Goal: Task Accomplishment & Management: Manage account settings

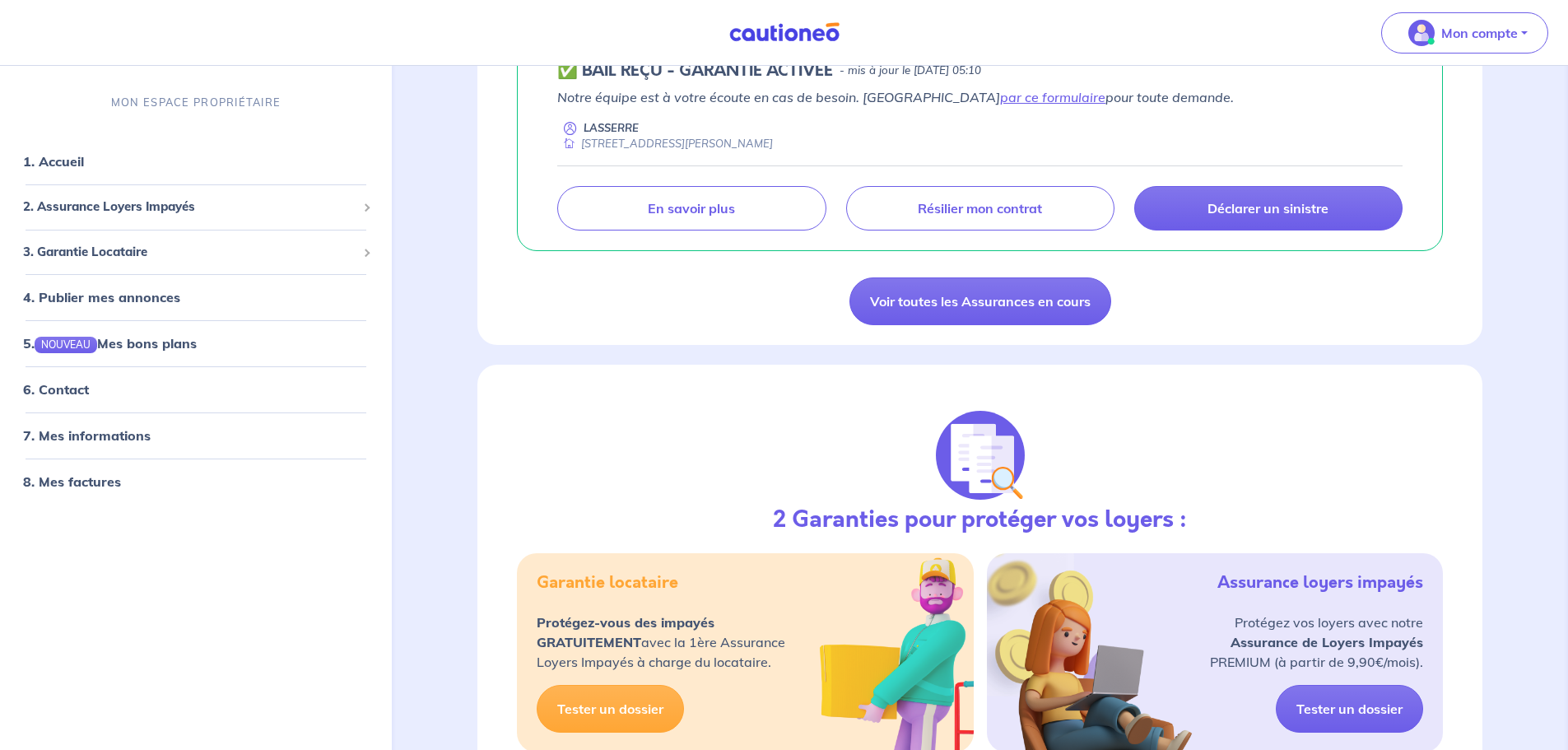
scroll to position [1400, 0]
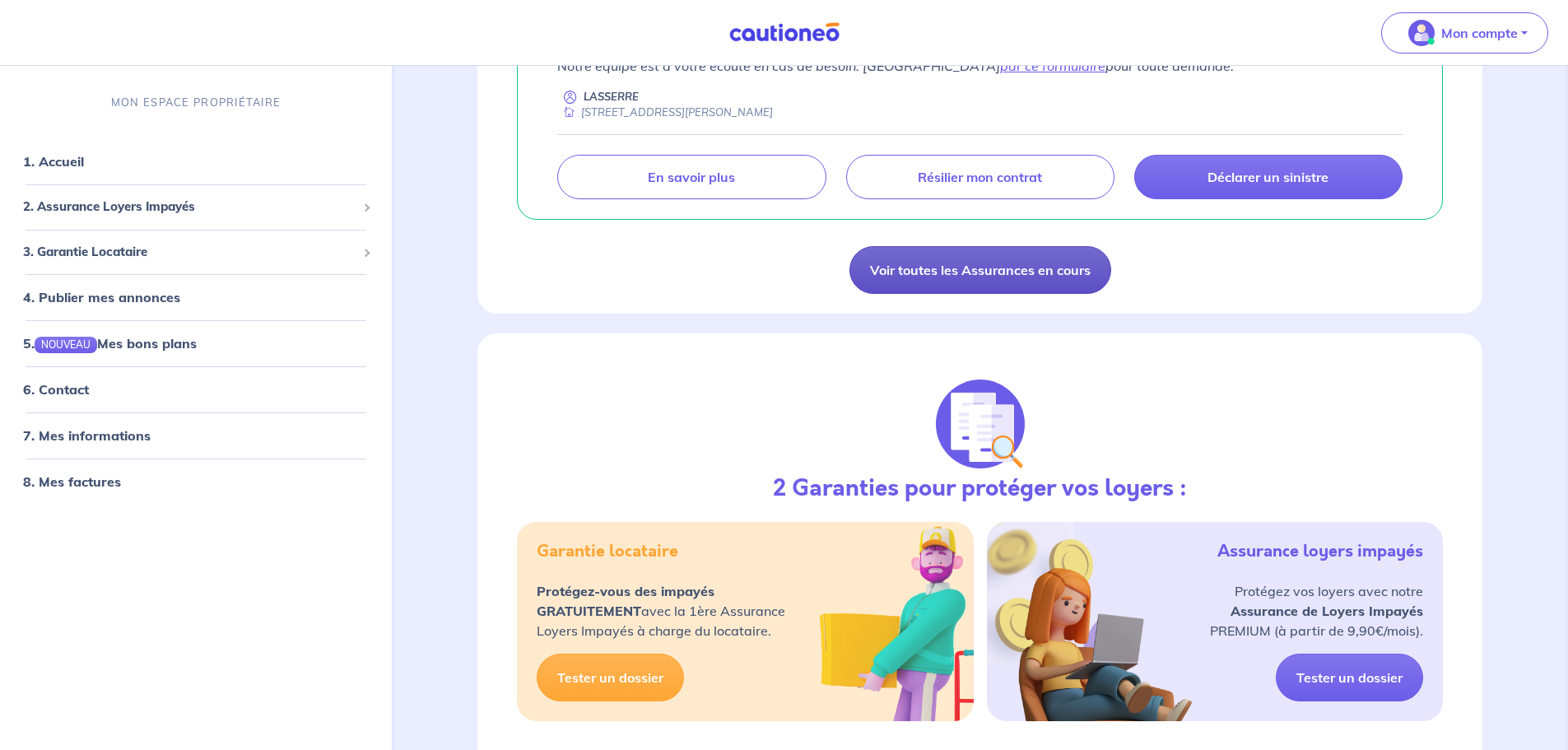
click at [996, 265] on link "Voir toutes les Assurances en cours" at bounding box center [980, 271] width 261 height 48
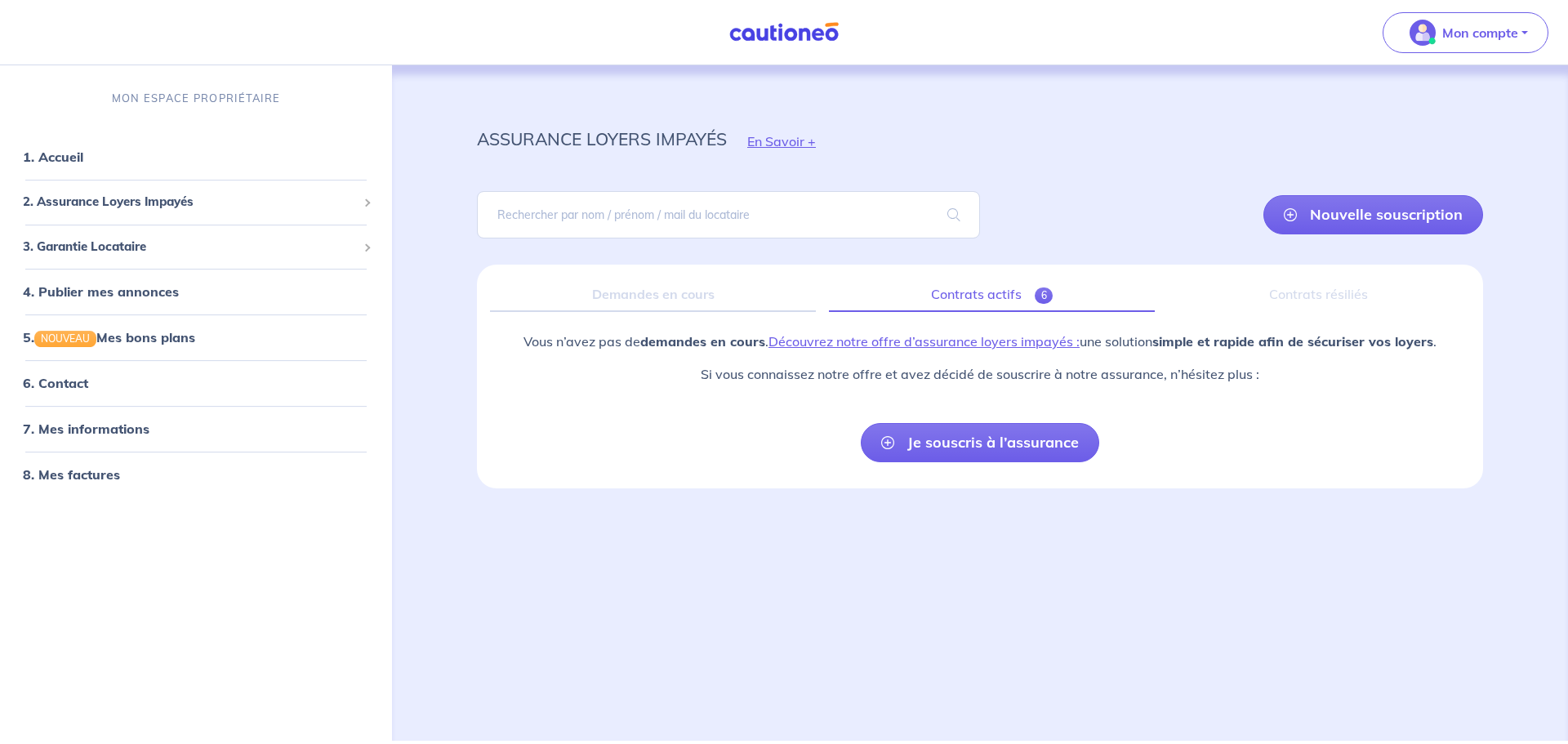
click at [1011, 292] on link "Contrats actifs 6" at bounding box center [992, 294] width 326 height 35
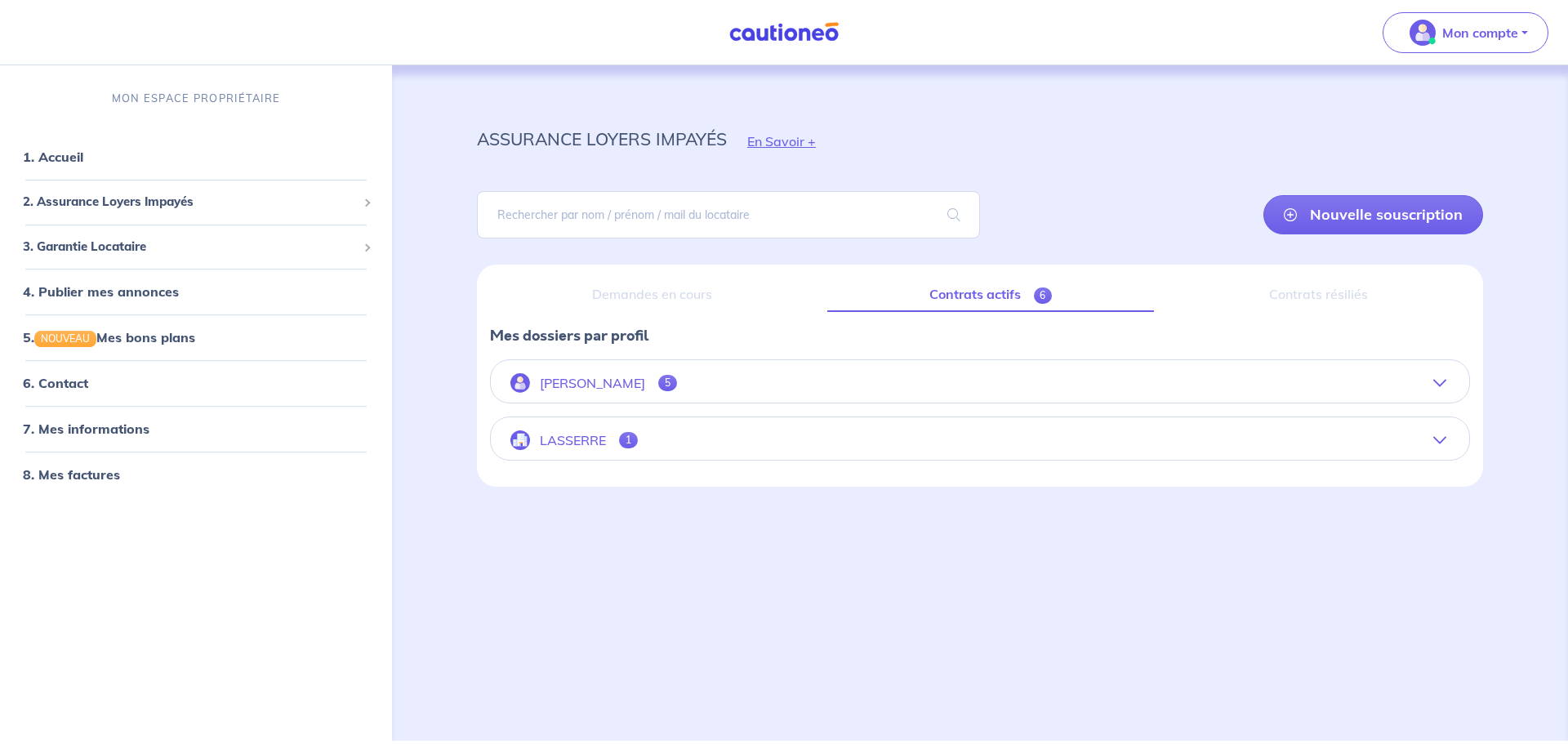
click at [602, 435] on p "LASSERRE" at bounding box center [573, 441] width 66 height 16
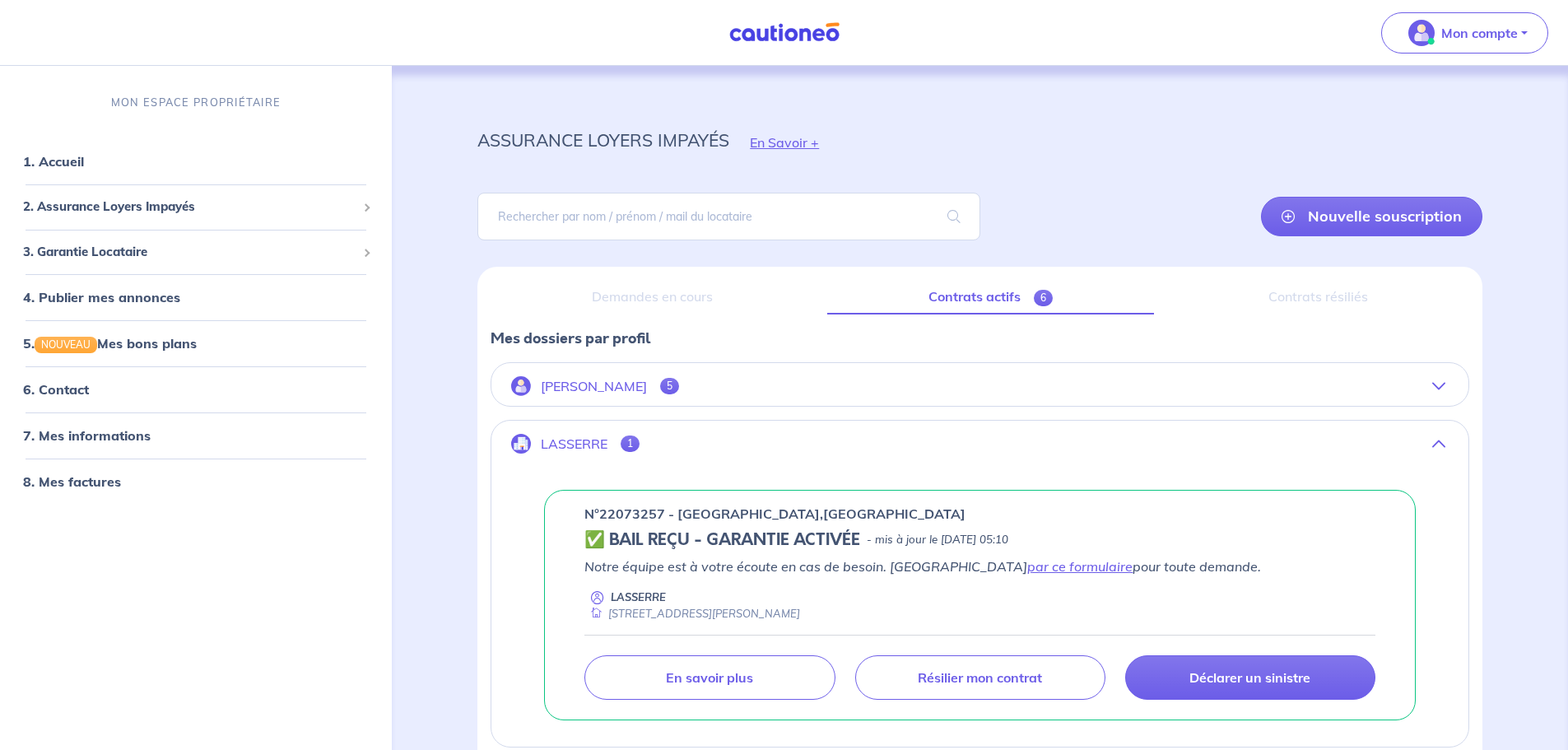
click at [612, 437] on button "LASSERRE 1" at bounding box center [979, 444] width 977 height 40
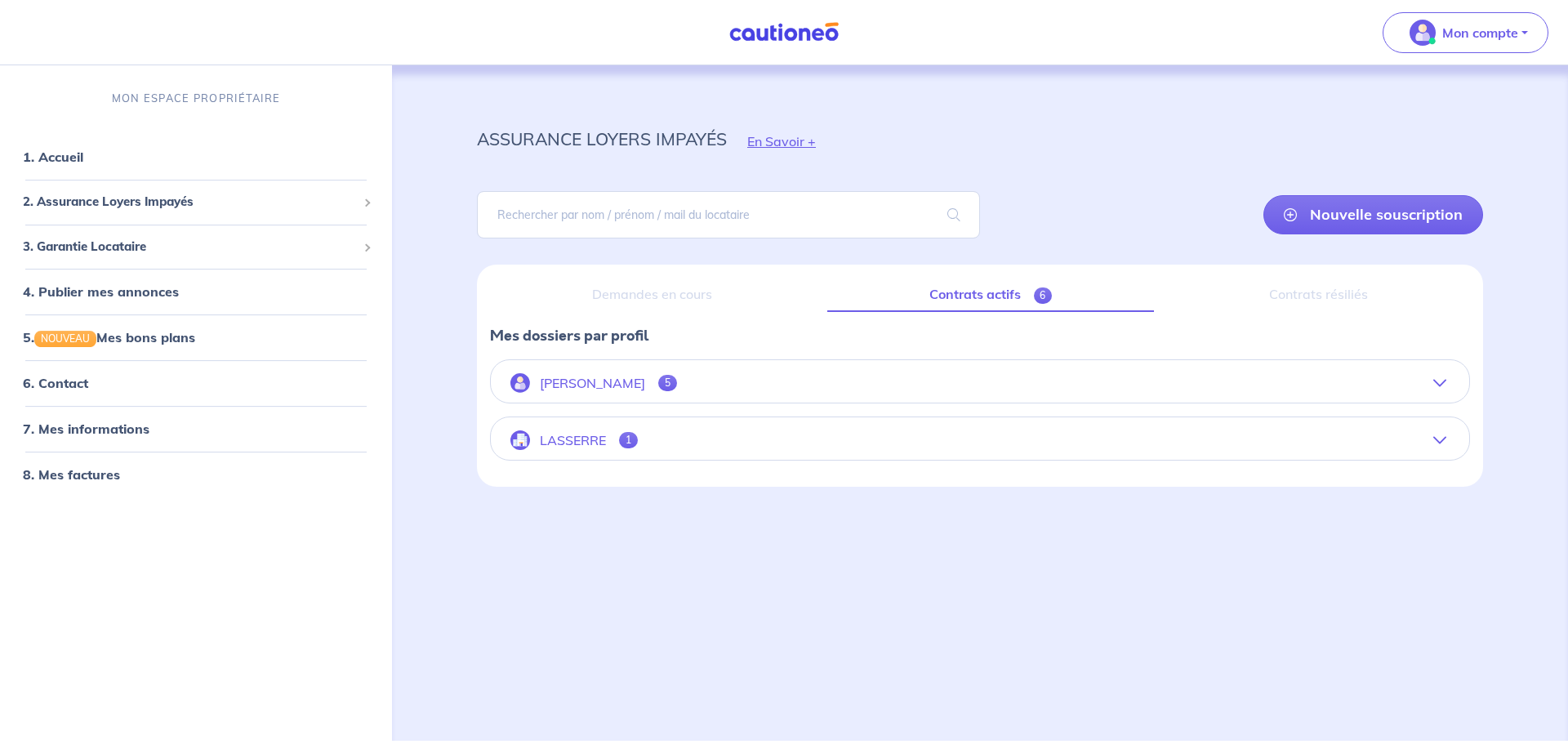
click at [626, 388] on p "[PERSON_NAME]" at bounding box center [592, 383] width 105 height 16
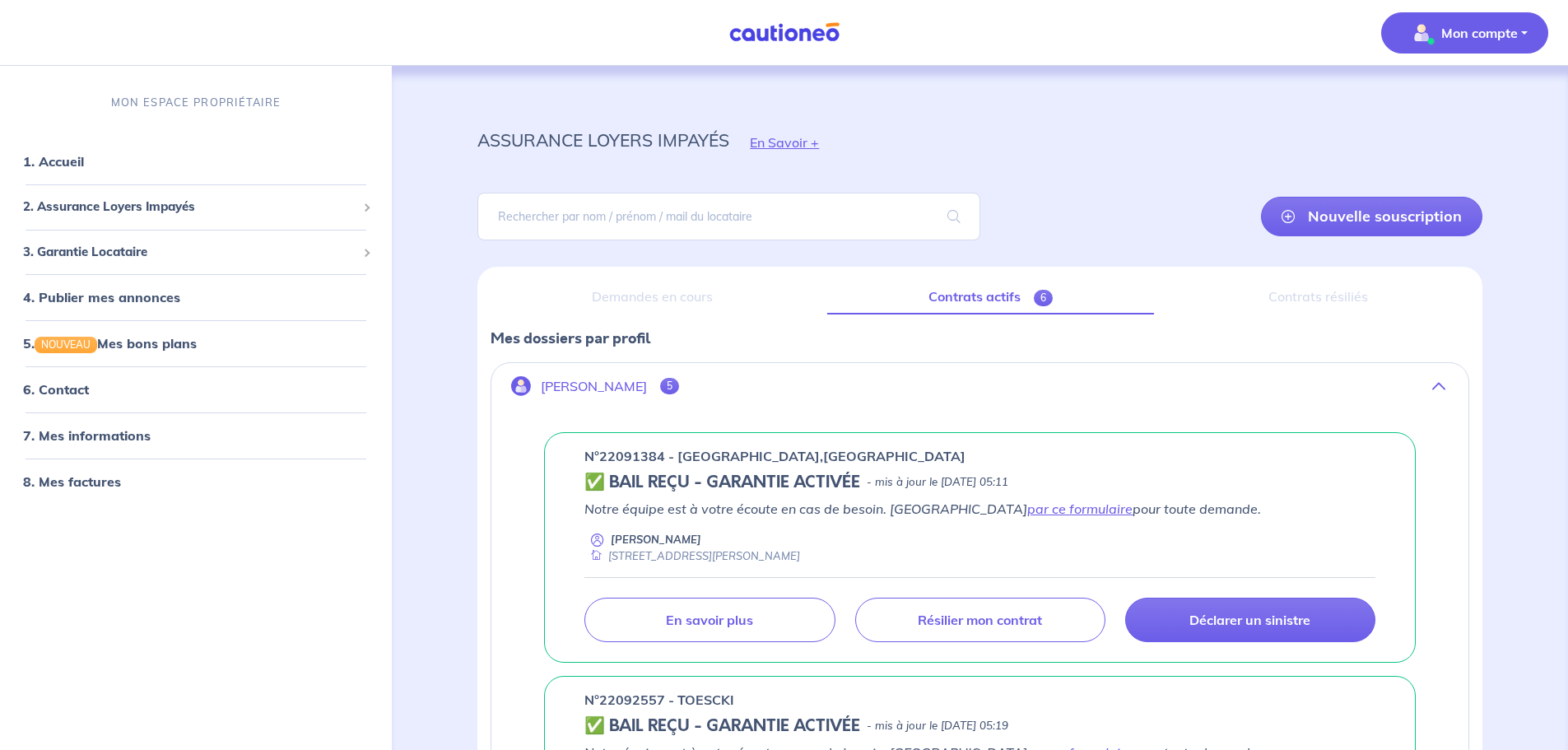
click at [1519, 35] on button "Mon compte" at bounding box center [1464, 32] width 167 height 41
click at [1477, 142] on link "Me déconnecter" at bounding box center [1447, 142] width 133 height 26
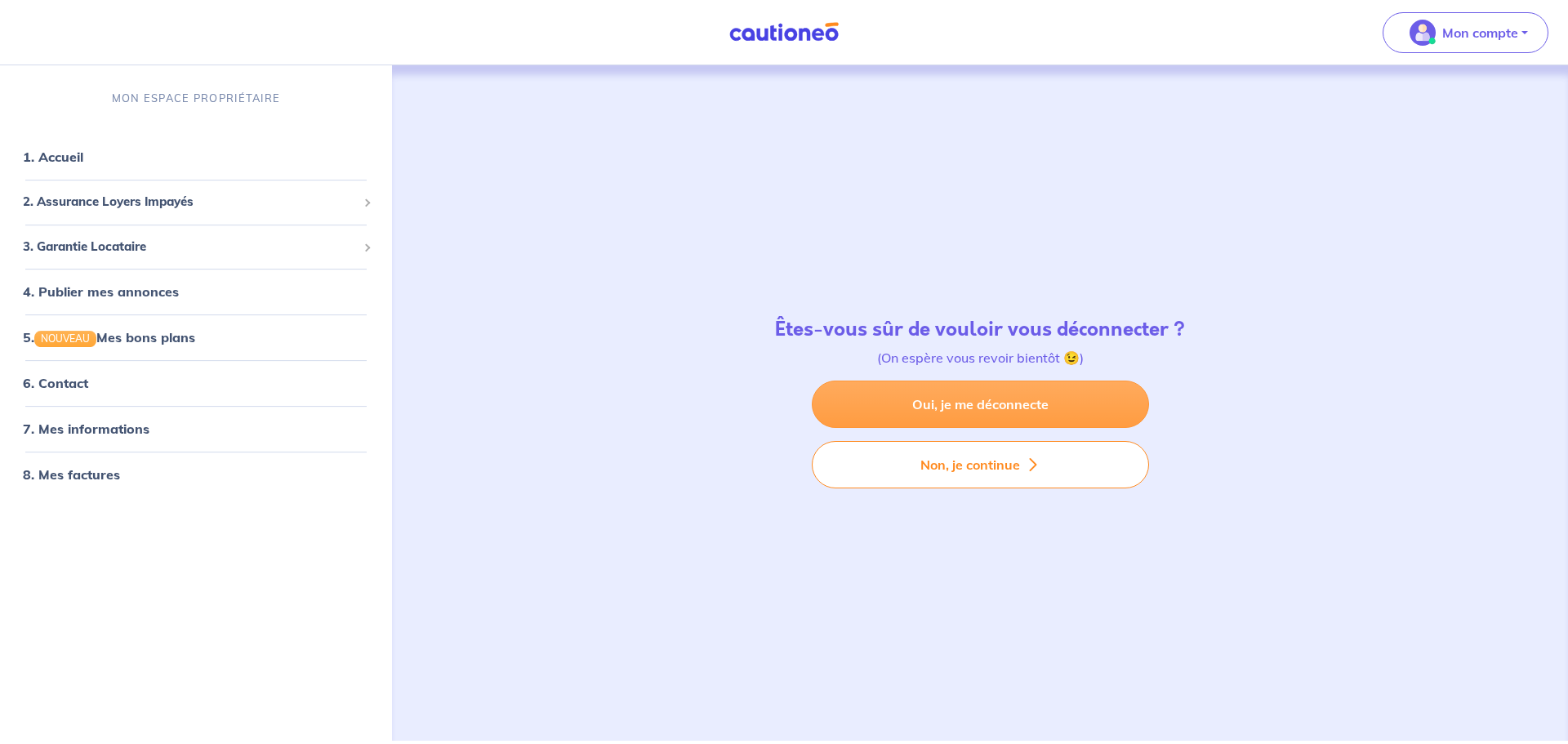
click at [1028, 407] on link "Oui, je me déconnecte" at bounding box center [981, 404] width 338 height 48
